Goal: Task Accomplishment & Management: Use online tool/utility

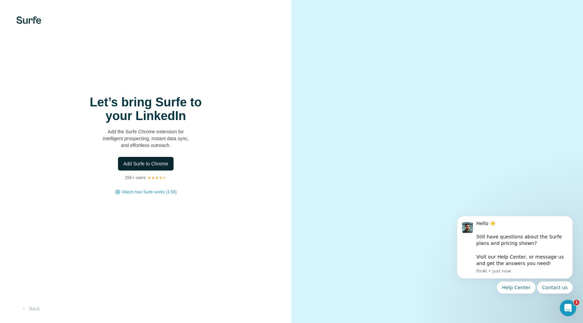
click at [159, 163] on span "Add Surfe to Chrome" at bounding box center [145, 163] width 45 height 7
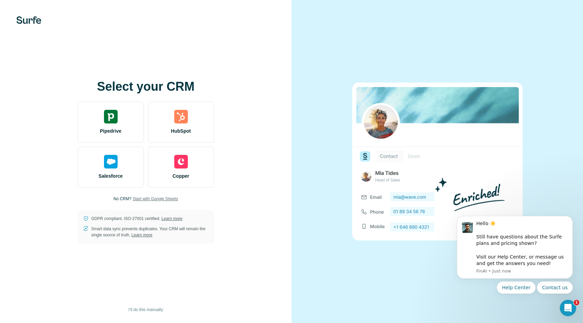
click at [157, 199] on span "Start with Google Sheets" at bounding box center [155, 199] width 45 height 6
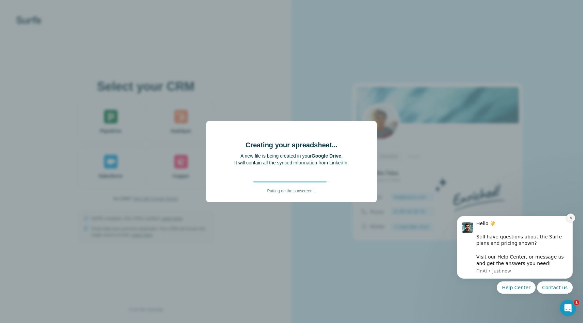
click at [572, 218] on icon "Dismiss notification" at bounding box center [571, 218] width 4 height 4
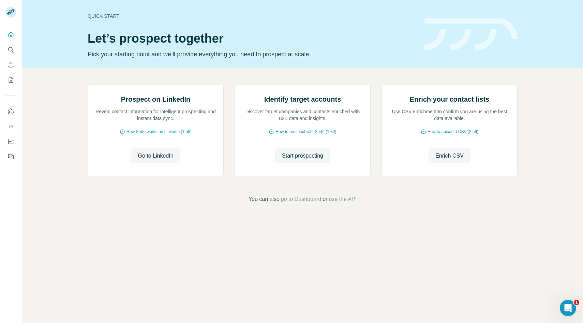
click at [452, 220] on div "Prospect on LinkedIn Reveal contact information for intelligent prospecting and…" at bounding box center [302, 143] width 561 height 151
click at [553, 218] on div "Prospect on LinkedIn Reveal contact information for intelligent prospecting and…" at bounding box center [302, 143] width 561 height 151
click at [9, 115] on icon "Use Surfe on LinkedIn" at bounding box center [11, 111] width 7 height 7
click at [14, 51] on icon "Search" at bounding box center [11, 49] width 7 height 7
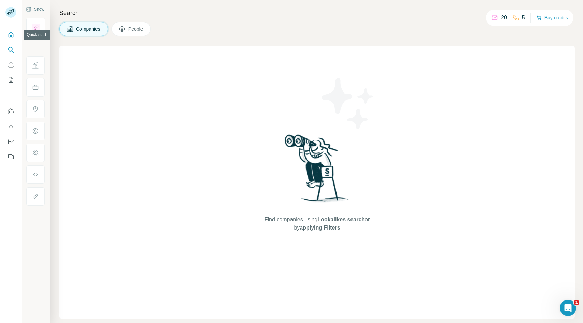
click at [9, 35] on icon "Quick start" at bounding box center [11, 34] width 7 height 7
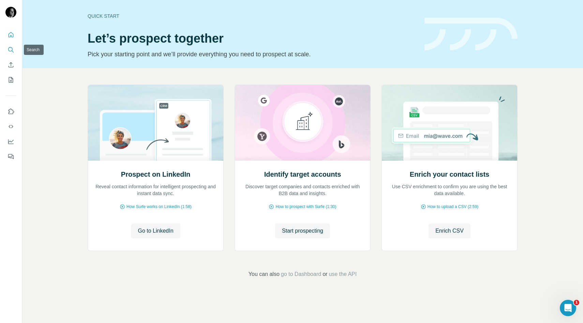
click at [12, 44] on button "Search" at bounding box center [10, 50] width 11 height 12
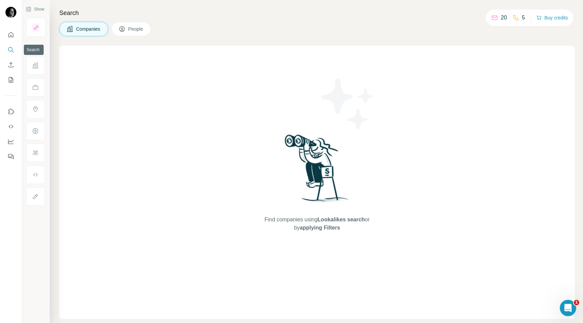
click at [11, 46] on button "Search" at bounding box center [10, 50] width 11 height 12
click at [12, 83] on icon "My lists" at bounding box center [11, 79] width 7 height 7
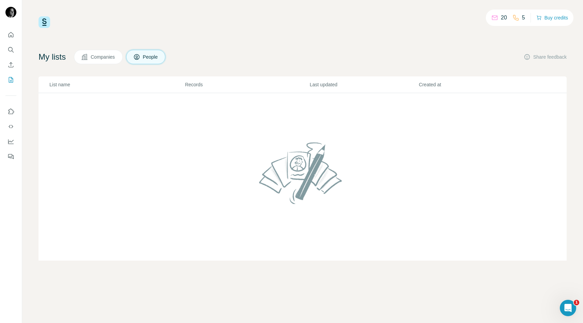
click at [110, 59] on span "Companies" at bounding box center [103, 57] width 25 height 7
click at [107, 59] on span "Companies" at bounding box center [103, 57] width 25 height 7
click at [156, 58] on span "People" at bounding box center [151, 57] width 16 height 7
click at [9, 34] on icon "Quick start" at bounding box center [11, 34] width 7 height 7
